Goal: Task Accomplishment & Management: Use online tool/utility

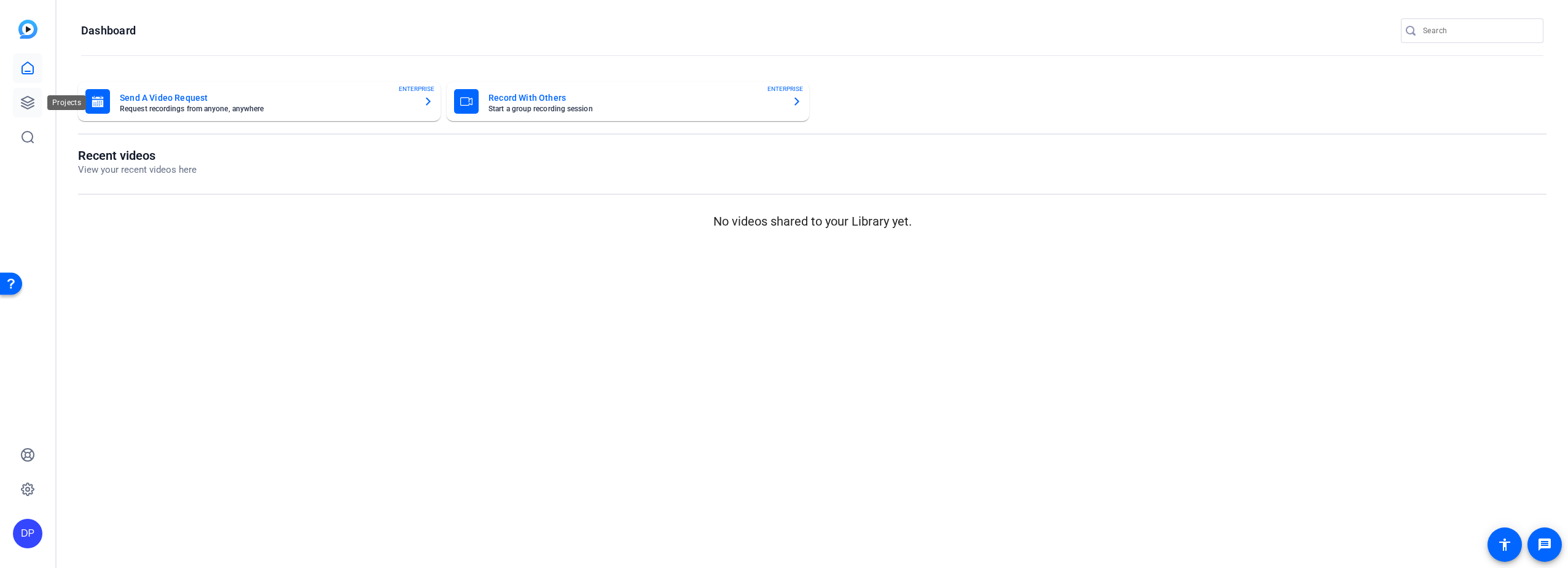
click at [24, 100] on icon at bounding box center [27, 102] width 15 height 15
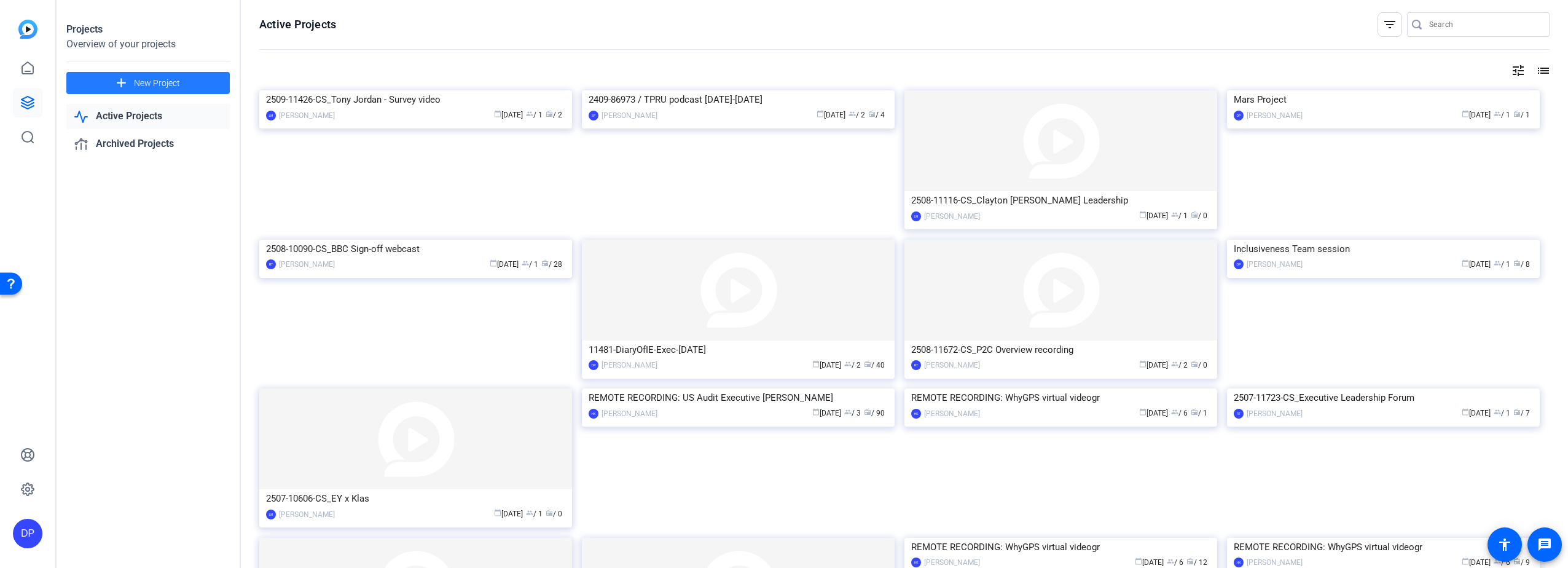
click at [136, 82] on span "New Project" at bounding box center [157, 83] width 46 height 13
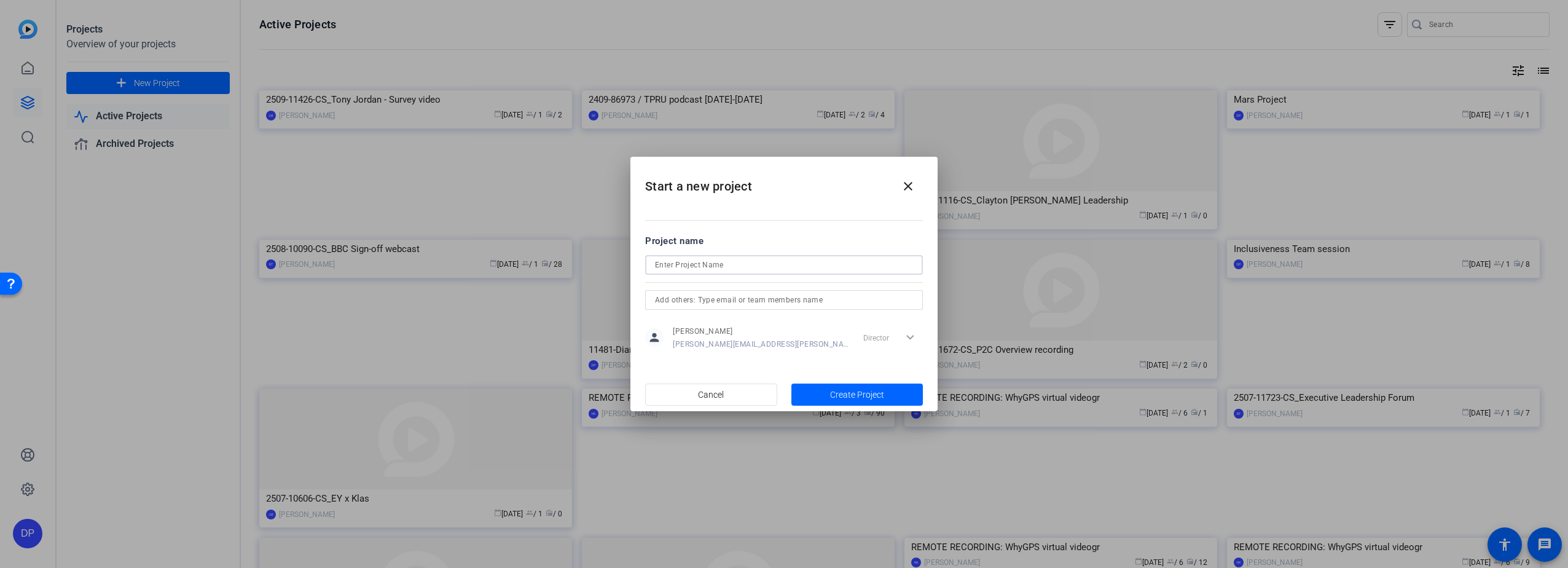
click at [682, 261] on input at bounding box center [784, 265] width 258 height 15
type input "HPC (Echo) Podcast series"
click at [832, 393] on span "Create Project" at bounding box center [857, 395] width 54 height 13
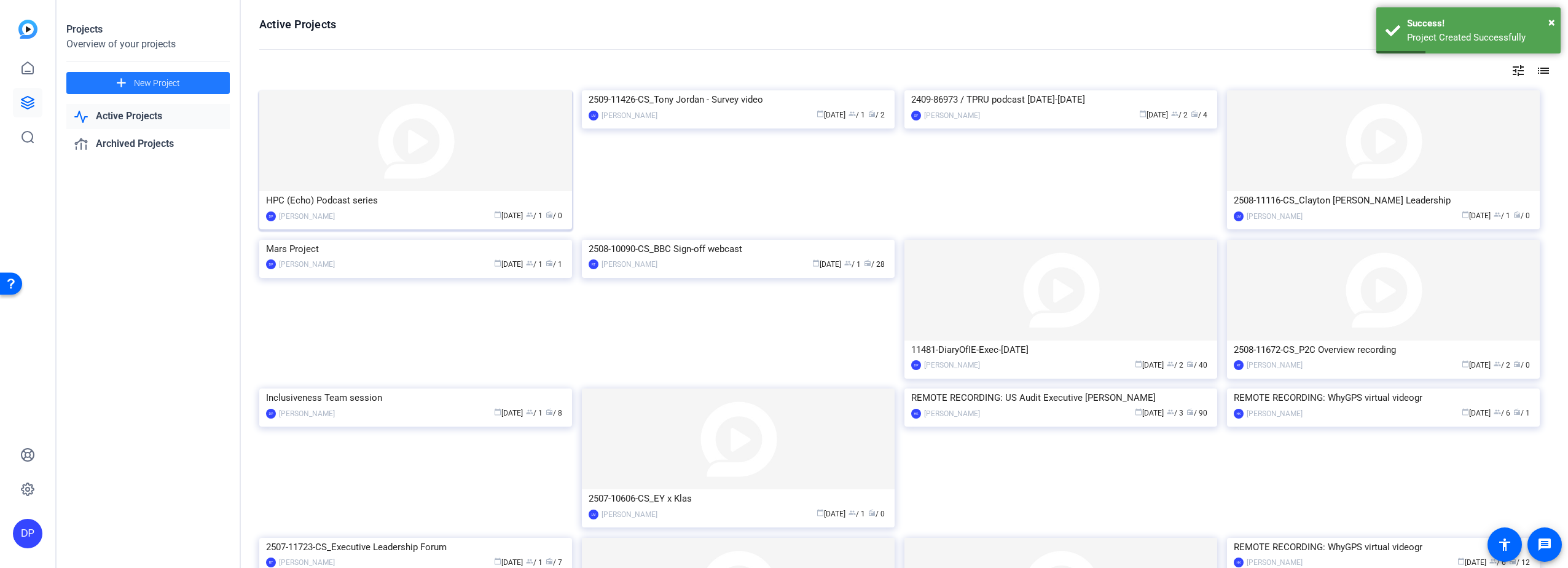
click at [369, 143] on img at bounding box center [416, 141] width 312 height 101
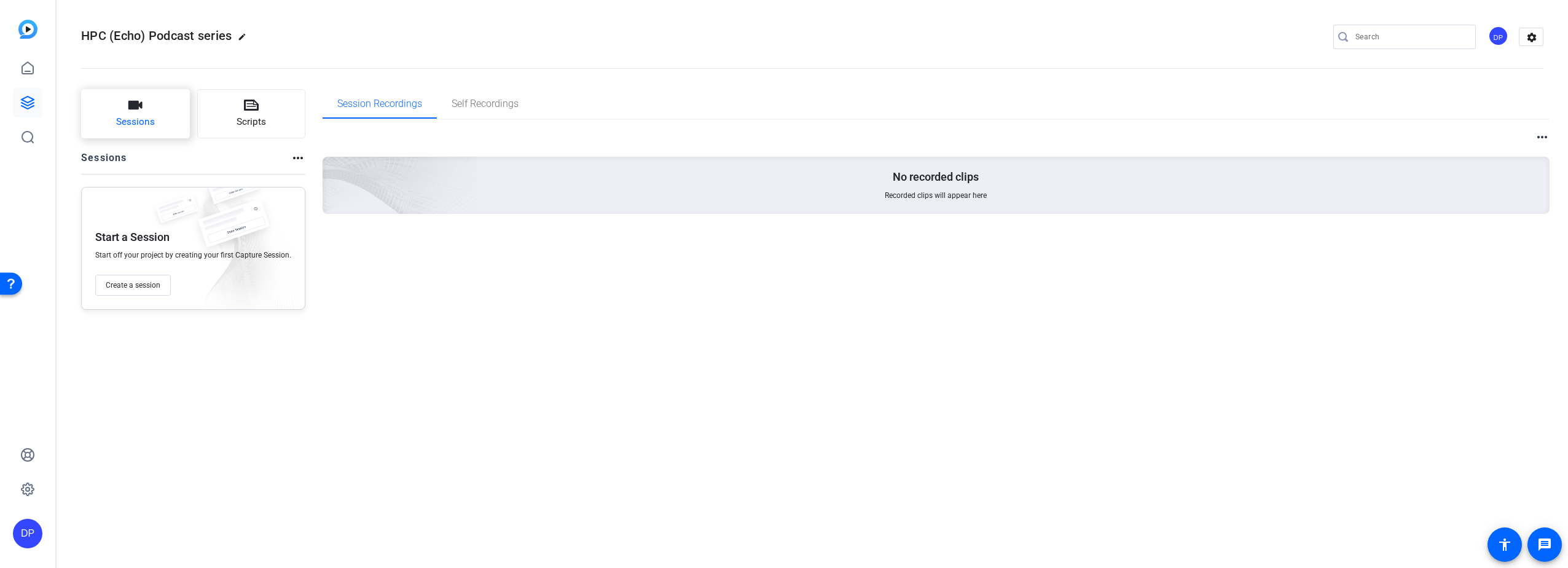
click at [140, 108] on icon "button" at bounding box center [135, 105] width 14 height 8
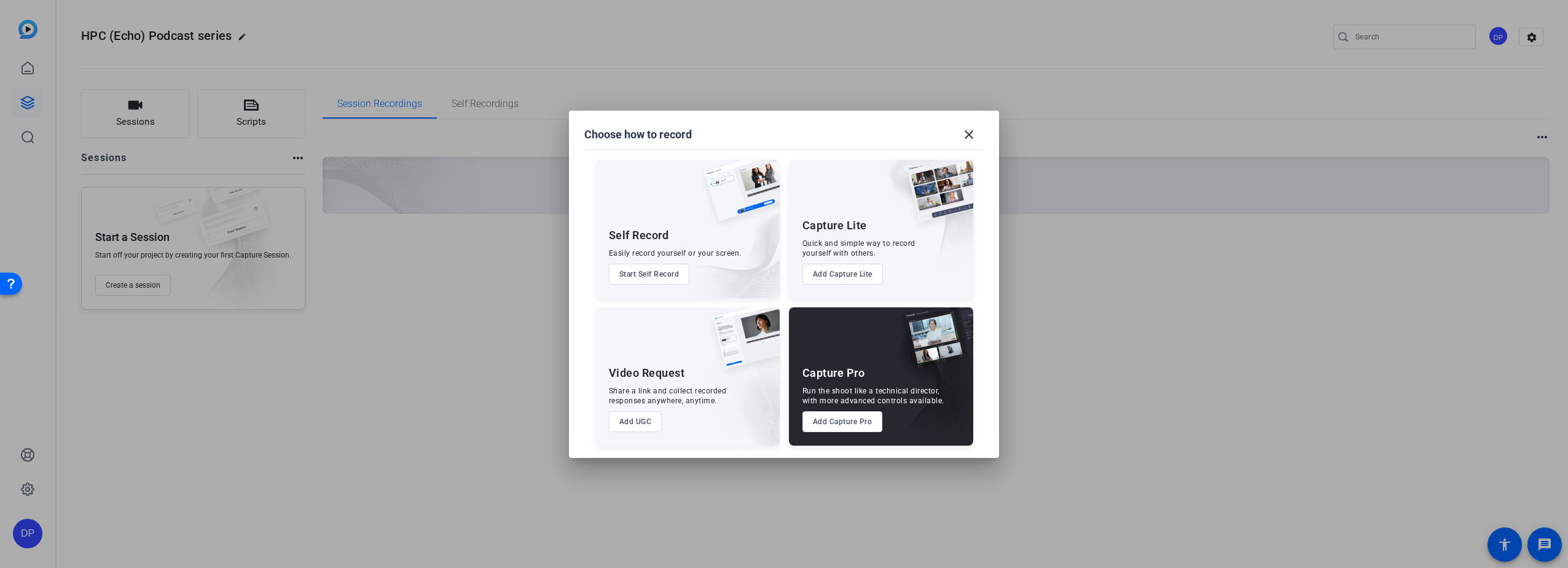
click at [828, 274] on button "Add Capture Lite" at bounding box center [842, 274] width 80 height 21
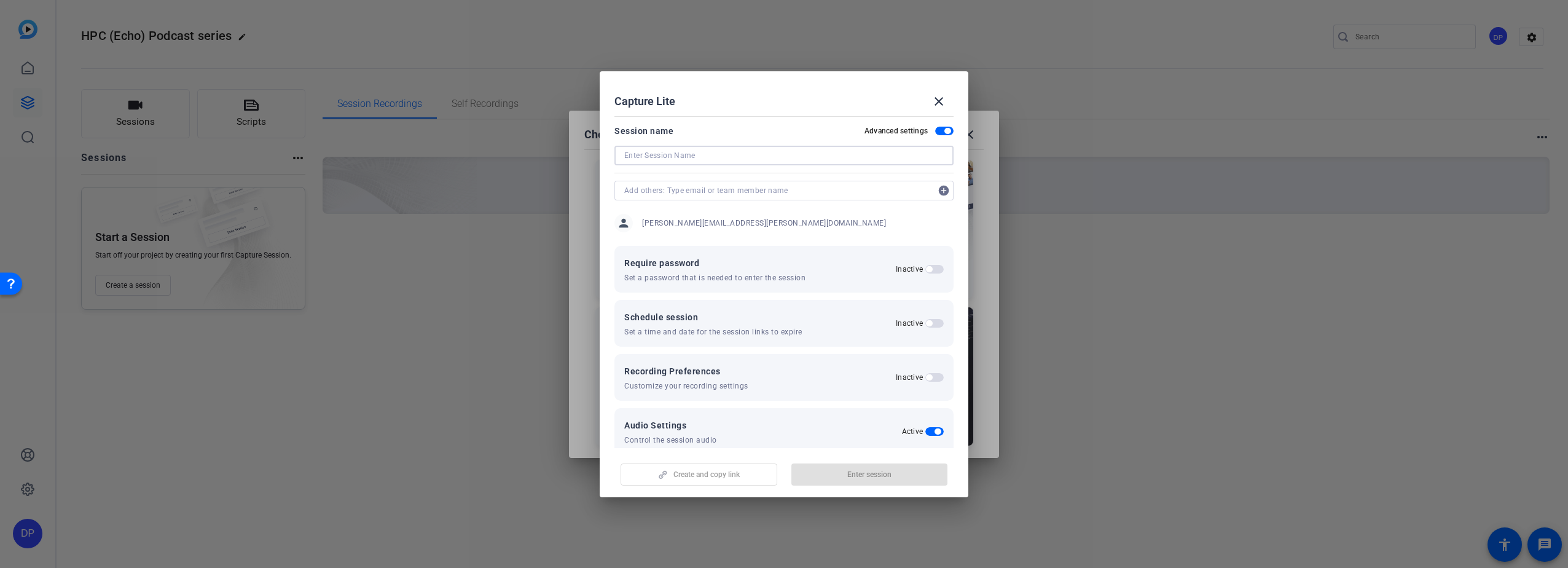
click at [657, 154] on input at bounding box center [784, 155] width 319 height 15
type input "HPC Echo session [DATE]"
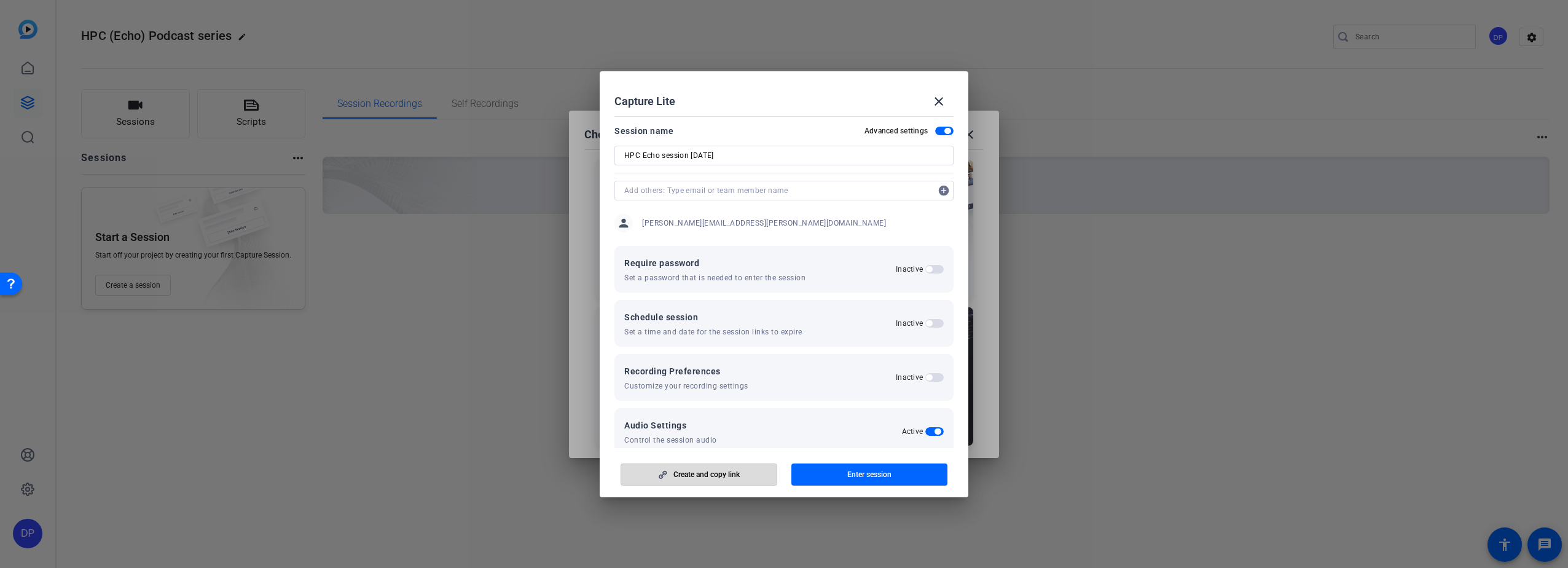
click at [701, 472] on span "Create and copy link" at bounding box center [707, 474] width 66 height 10
click at [939, 98] on mat-icon "close" at bounding box center [939, 101] width 15 height 15
